Goal: Transaction & Acquisition: Subscribe to service/newsletter

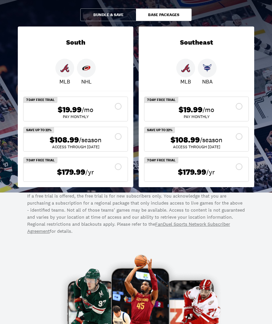
scroll to position [121, 0]
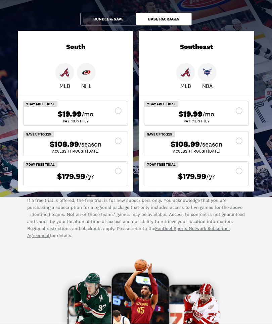
click at [239, 109] on icon at bounding box center [239, 111] width 8 height 8
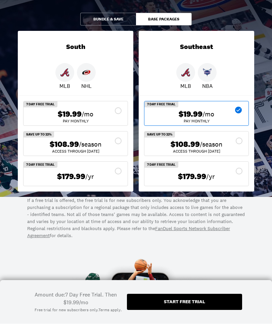
scroll to position [121, 0]
click at [166, 19] on button "Base Packages" at bounding box center [164, 19] width 56 height 13
click at [168, 15] on button "Base Packages" at bounding box center [164, 19] width 56 height 13
click at [113, 18] on button "Bundle & Save" at bounding box center [108, 19] width 56 height 13
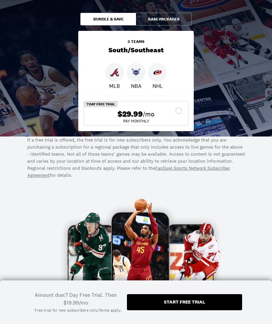
click at [166, 18] on button "Base Packages" at bounding box center [164, 19] width 56 height 13
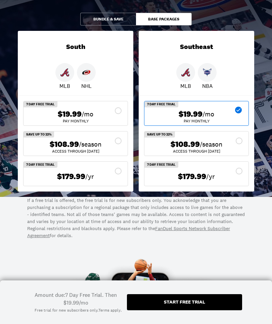
click at [208, 70] on img at bounding box center [207, 72] width 9 height 9
click at [208, 69] on img at bounding box center [207, 72] width 9 height 9
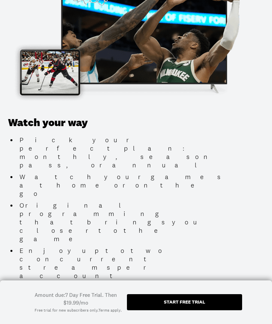
scroll to position [847, 0]
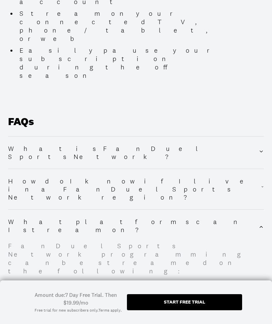
scroll to position [1122, 0]
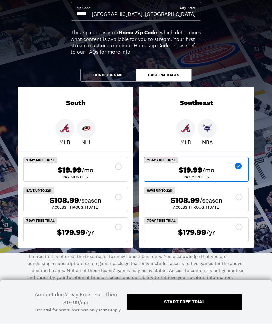
scroll to position [88, 0]
